Goal: Task Accomplishment & Management: Use online tool/utility

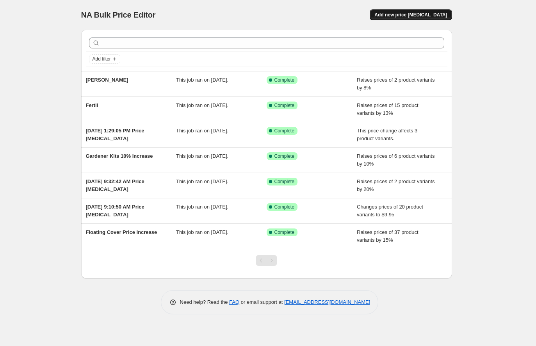
click at [406, 17] on span "Add new price [MEDICAL_DATA]" at bounding box center [410, 15] width 73 height 6
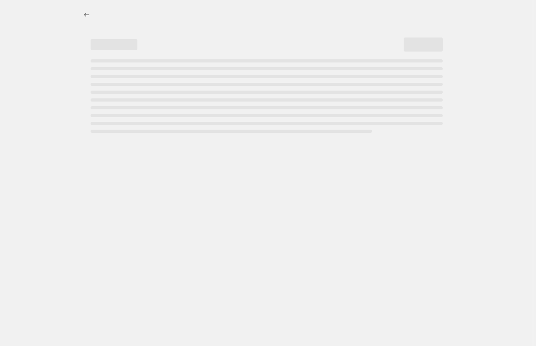
select select "percentage"
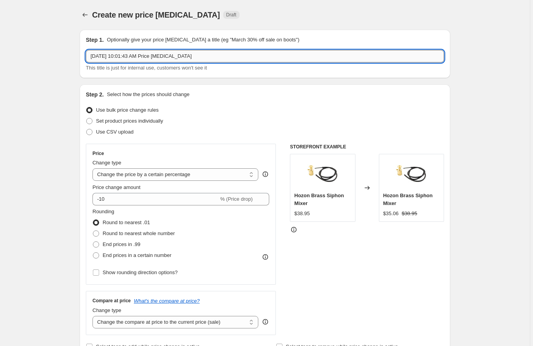
drag, startPoint x: 225, startPoint y: 57, endPoint x: 89, endPoint y: 53, distance: 136.3
click at [89, 53] on input "[DATE] 10:01:43 AM Price [MEDICAL_DATA]" at bounding box center [265, 56] width 358 height 12
type input "Dribble Tubs"
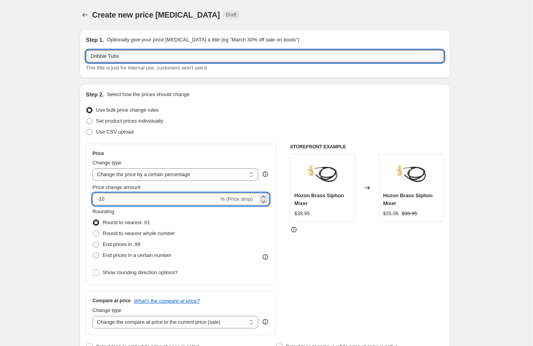
click at [101, 201] on input "-10" at bounding box center [155, 199] width 126 height 12
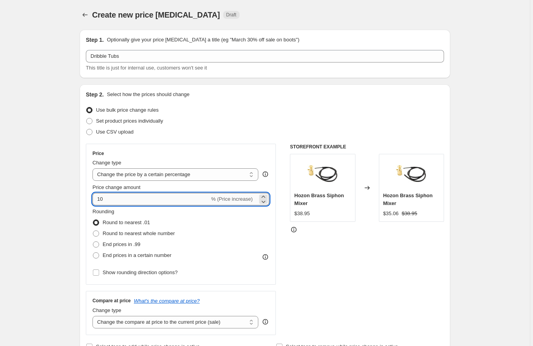
click at [104, 199] on input "10" at bounding box center [150, 199] width 117 height 12
click at [112, 199] on input "10" at bounding box center [150, 199] width 117 height 12
type input "1"
type input "33"
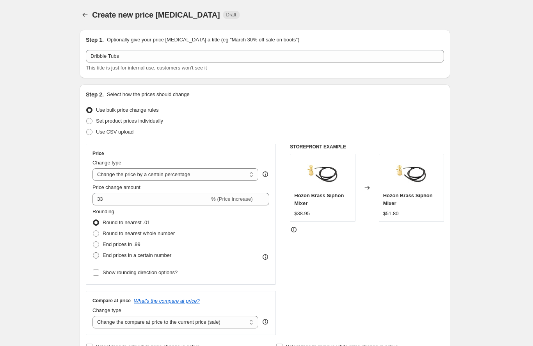
click at [121, 256] on span "End prices in a certain number" at bounding box center [137, 255] width 69 height 6
click at [93, 252] on input "End prices in a certain number" at bounding box center [93, 252] width 0 height 0
radio input "true"
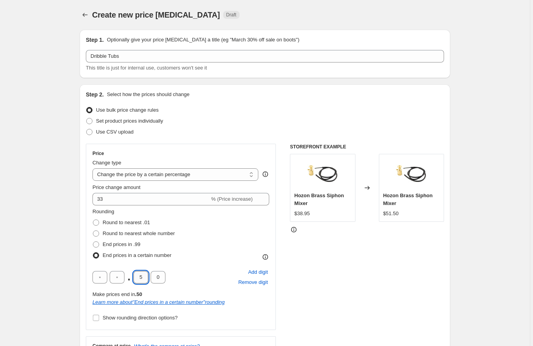
click at [144, 278] on input "5" at bounding box center [140, 277] width 15 height 12
type input "9"
type input "5"
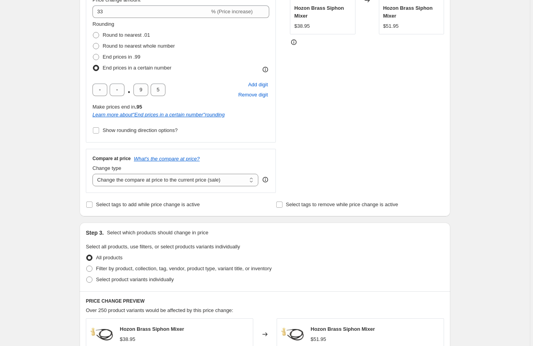
scroll to position [213, 0]
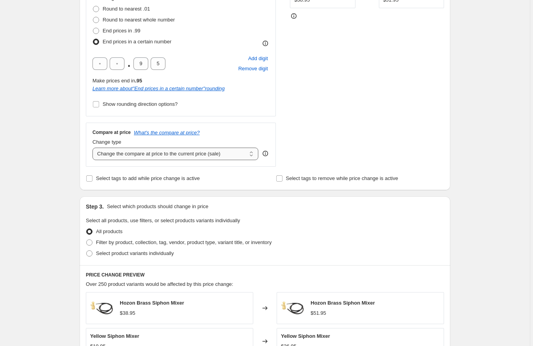
select select "no_change"
click at [69, 199] on div "Create new price [MEDICAL_DATA]. This page is ready Create new price [MEDICAL_D…" at bounding box center [265, 197] width 530 height 820
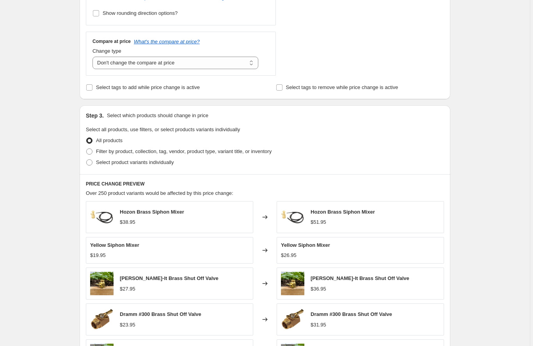
scroll to position [307, 0]
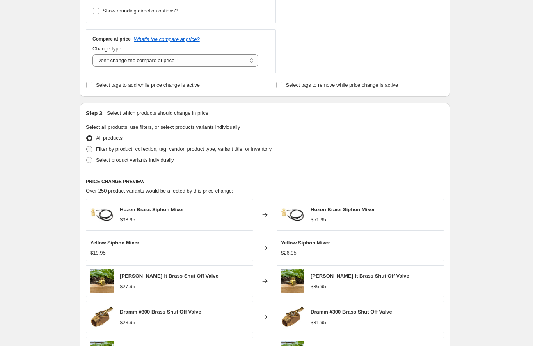
click at [133, 149] on span "Filter by product, collection, tag, vendor, product type, variant title, or inv…" at bounding box center [184, 149] width 176 height 6
click at [87, 146] on input "Filter by product, collection, tag, vendor, product type, variant title, or inv…" at bounding box center [86, 146] width 0 height 0
radio input "true"
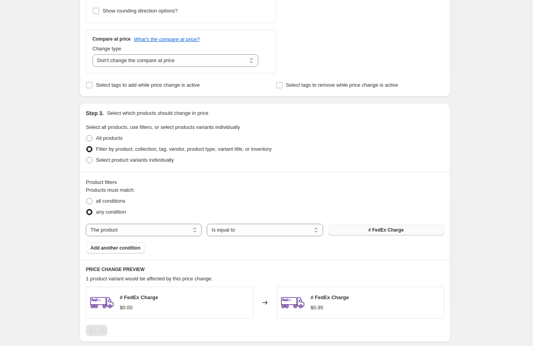
click at [377, 231] on span "# FedEx Charge" at bounding box center [386, 230] width 36 height 6
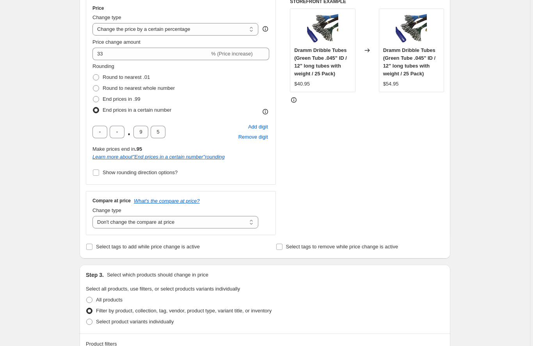
scroll to position [128, 0]
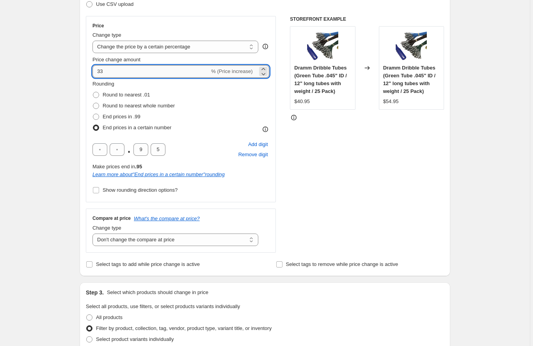
click at [110, 72] on input "33" at bounding box center [150, 71] width 117 height 12
click at [63, 95] on div "Create new price [MEDICAL_DATA]. This page is ready Create new price [MEDICAL_D…" at bounding box center [265, 335] width 530 height 926
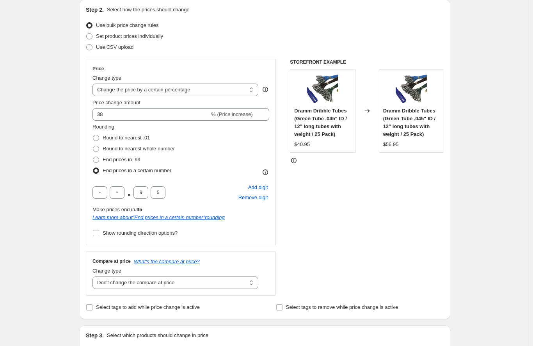
scroll to position [75, 0]
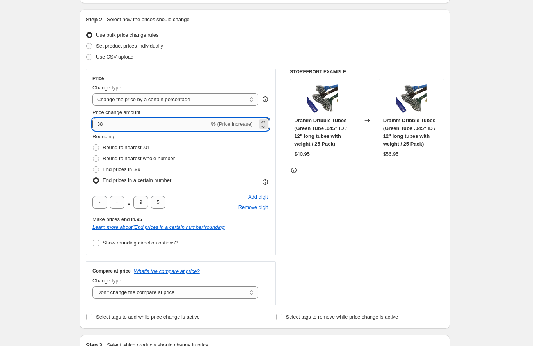
click at [112, 124] on input "38" at bounding box center [150, 124] width 117 height 12
type input "3"
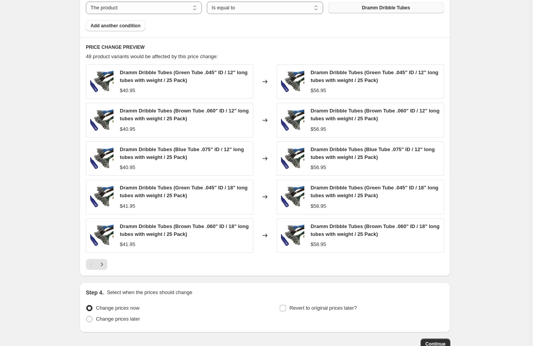
scroll to position [528, 0]
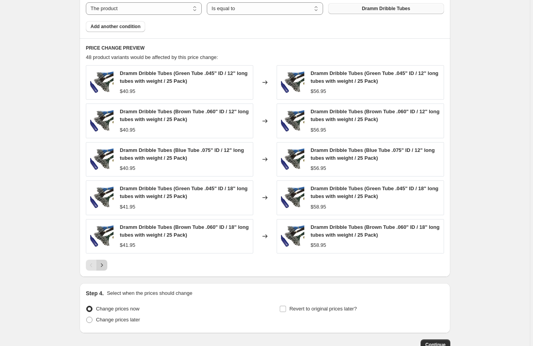
click at [105, 263] on icon "Next" at bounding box center [102, 265] width 8 height 8
click at [106, 266] on icon "Next" at bounding box center [102, 265] width 8 height 8
click at [105, 264] on icon "Next" at bounding box center [102, 265] width 8 height 8
click at [105, 266] on icon "Next" at bounding box center [102, 265] width 8 height 8
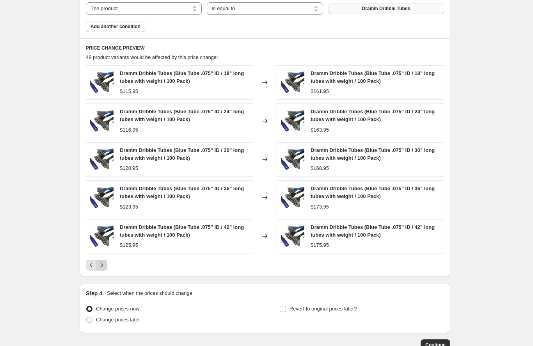
click at [105, 266] on icon "Next" at bounding box center [102, 265] width 8 height 8
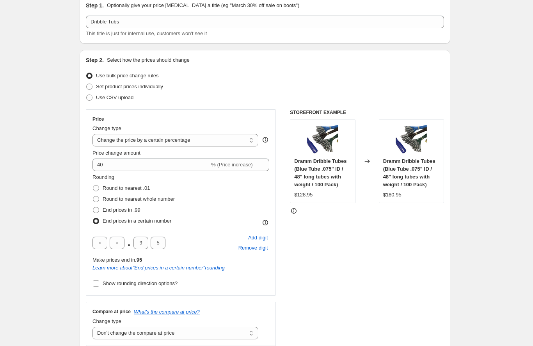
scroll to position [37, 0]
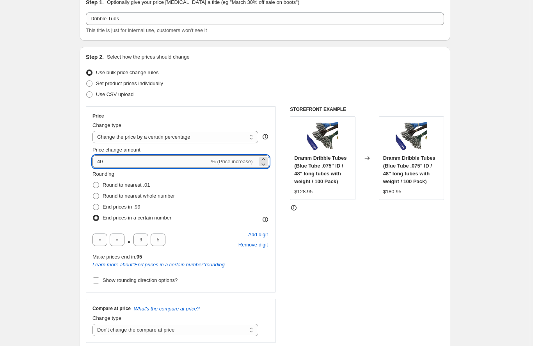
click at [110, 161] on input "40" at bounding box center [150, 161] width 117 height 12
type input "4"
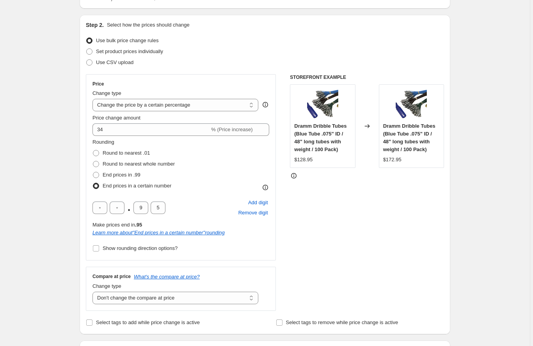
scroll to position [80, 0]
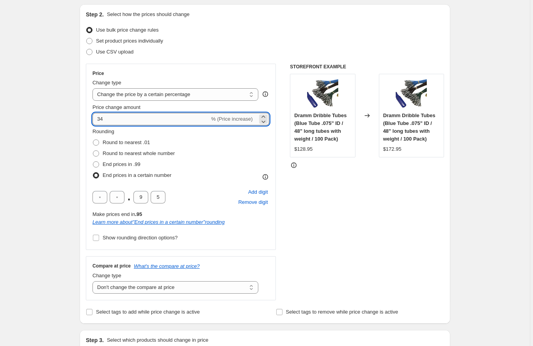
click at [115, 119] on input "34" at bounding box center [150, 119] width 117 height 12
type input "30"
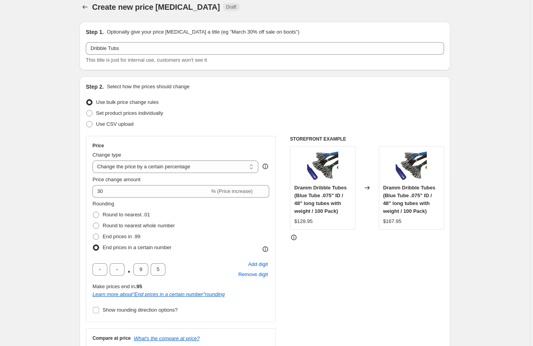
scroll to position [12, 0]
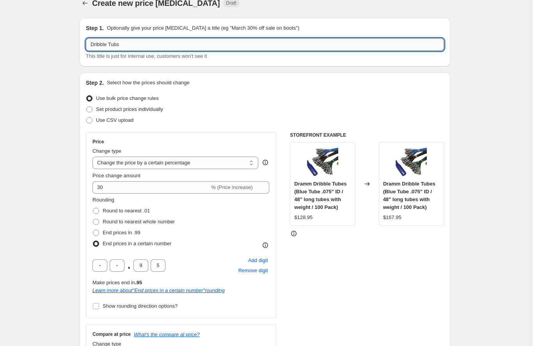
click at [120, 44] on input "Dribble Tubs" at bounding box center [265, 44] width 358 height 12
type input "Dribble Tubes"
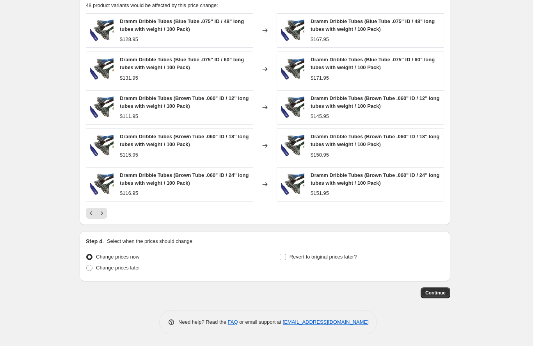
scroll to position [580, 0]
click at [432, 292] on span "Continue" at bounding box center [435, 293] width 20 height 6
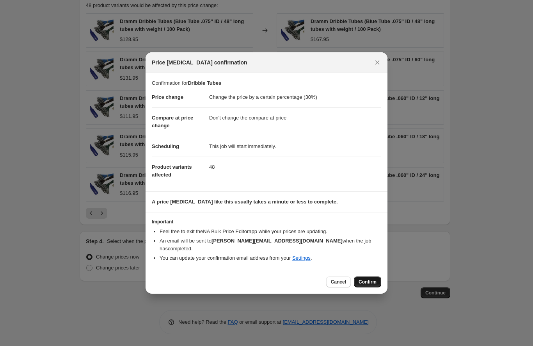
click at [368, 279] on span "Confirm" at bounding box center [368, 282] width 18 height 6
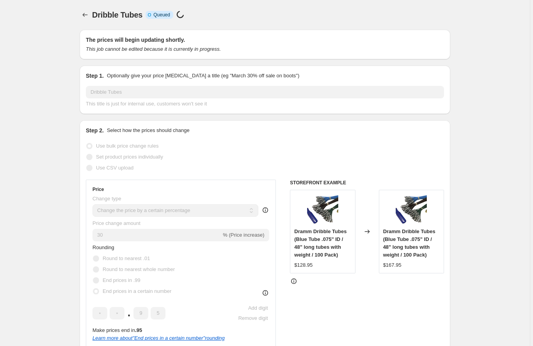
select select "percentage"
select select "no_change"
